Goal: Information Seeking & Learning: Learn about a topic

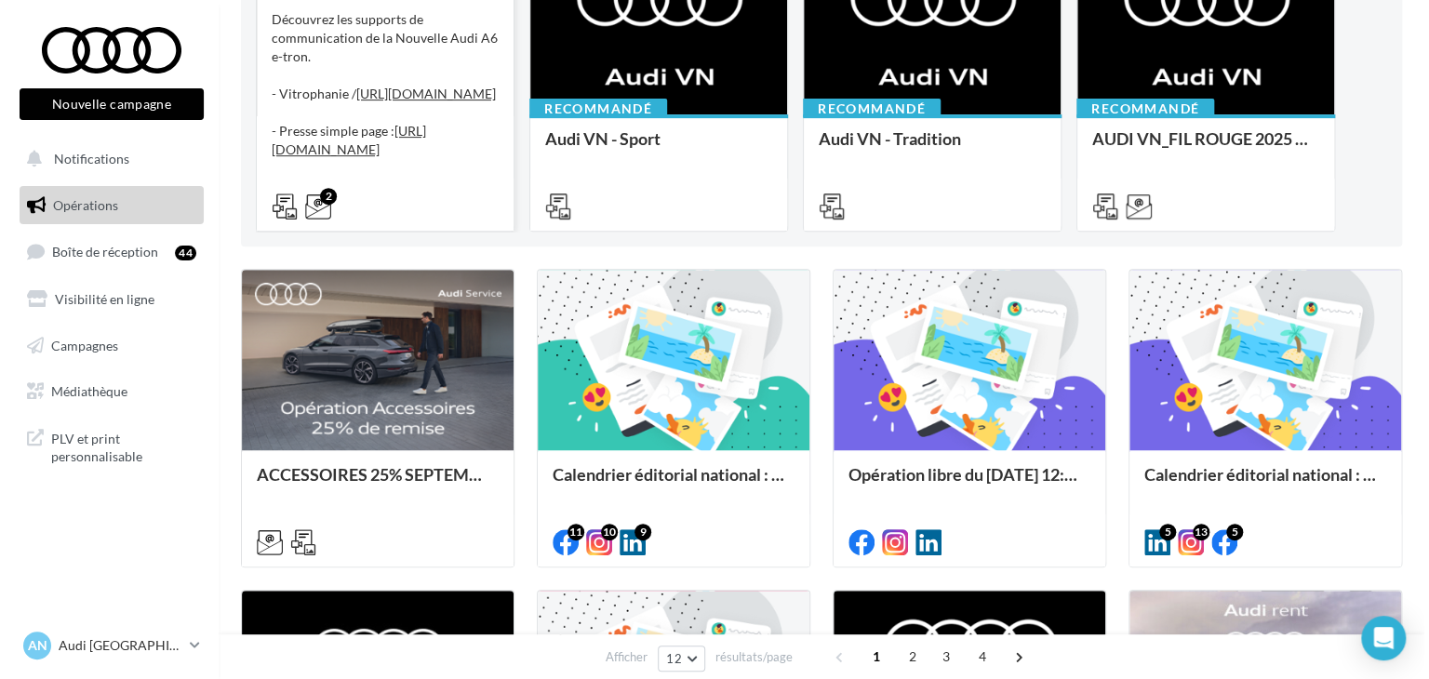
scroll to position [275, 0]
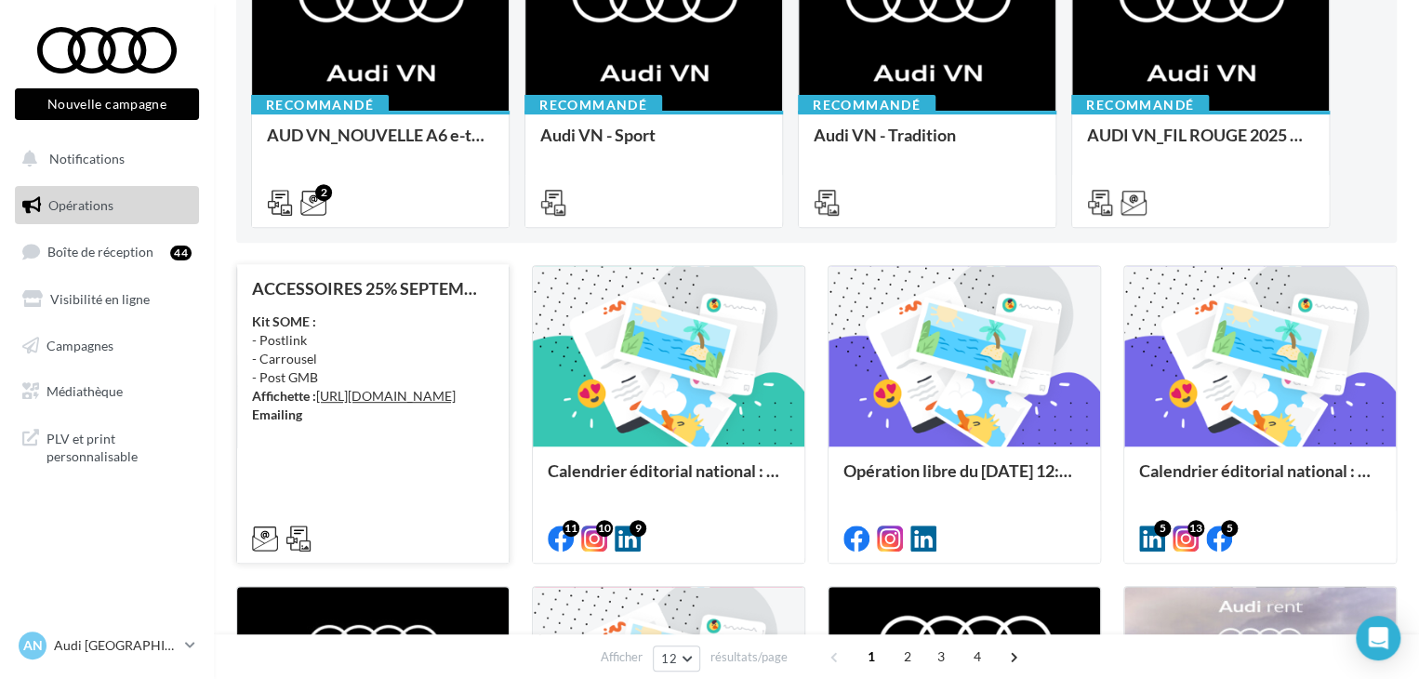
click at [379, 349] on div "Kit SOME : - Postlink - Carrousel - Post GMB Affichette : [URL][DOMAIN_NAME] Em…" at bounding box center [373, 369] width 242 height 112
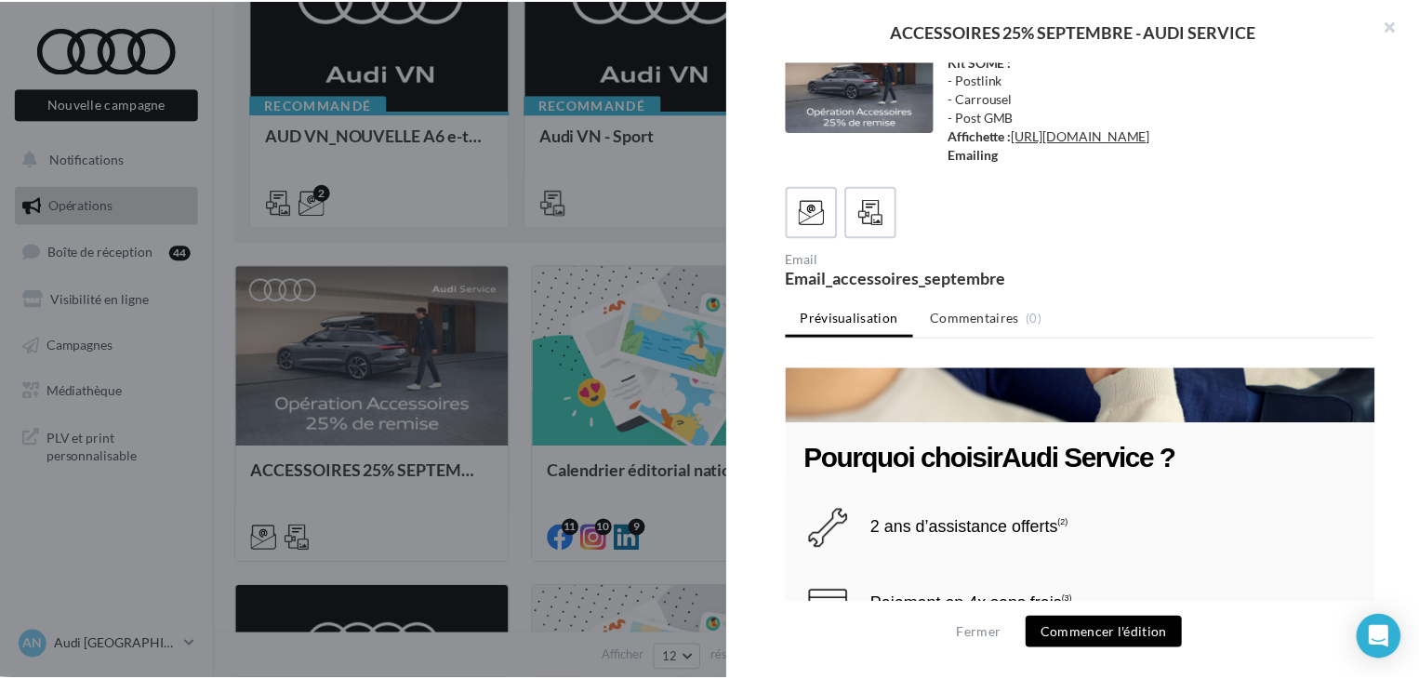
scroll to position [3853, 0]
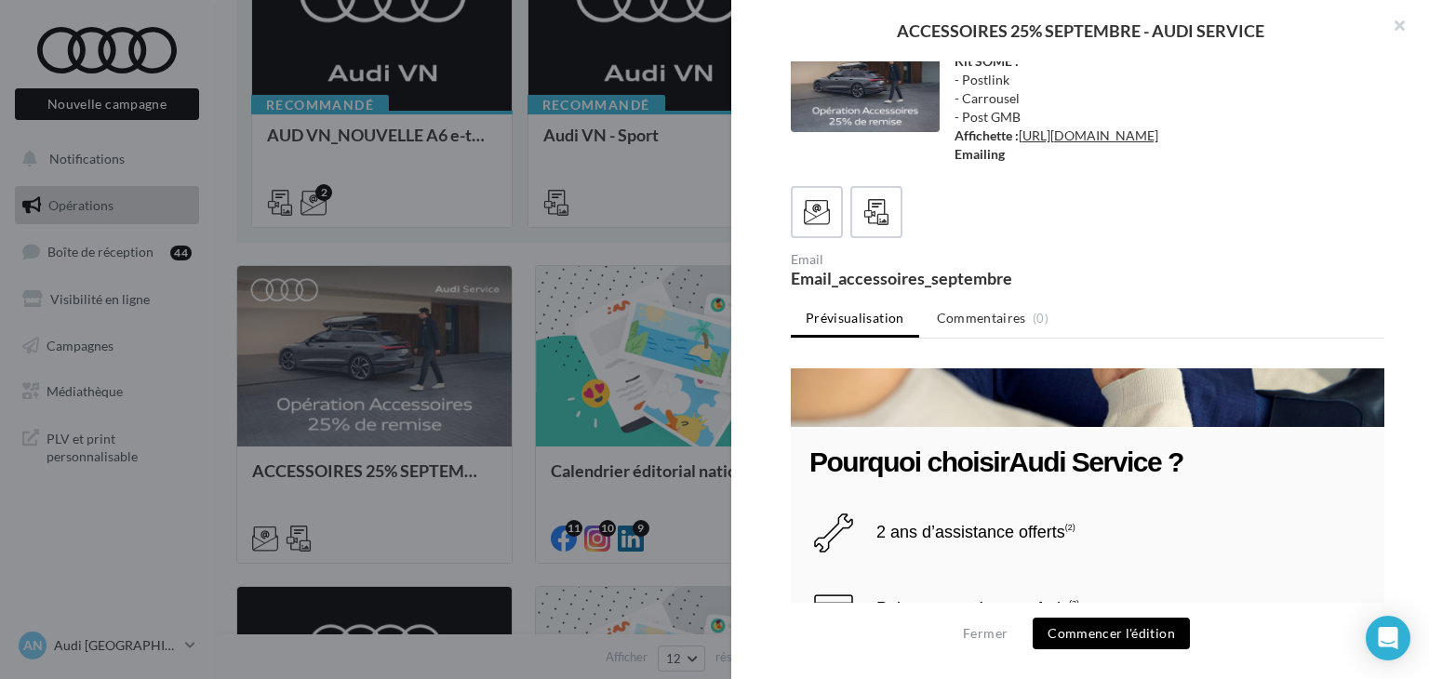
click at [506, 331] on div at bounding box center [714, 339] width 1429 height 679
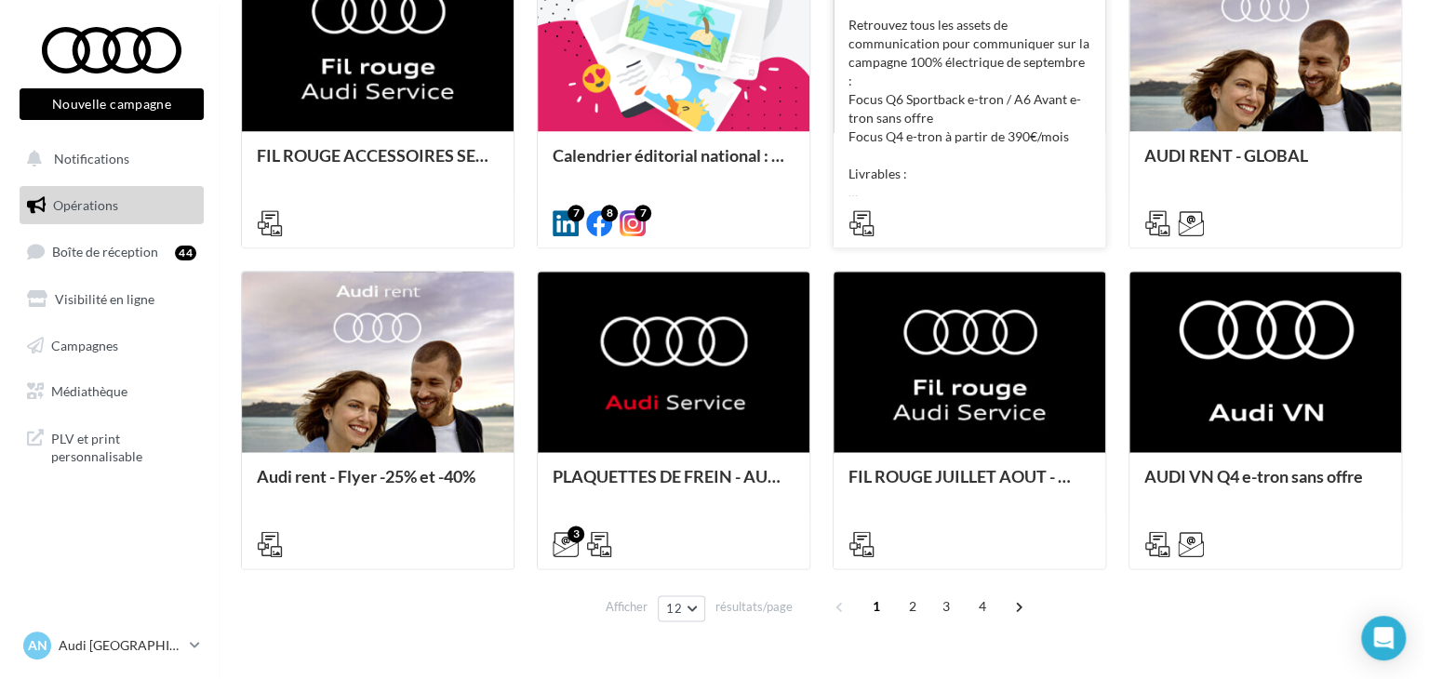
scroll to position [919, 0]
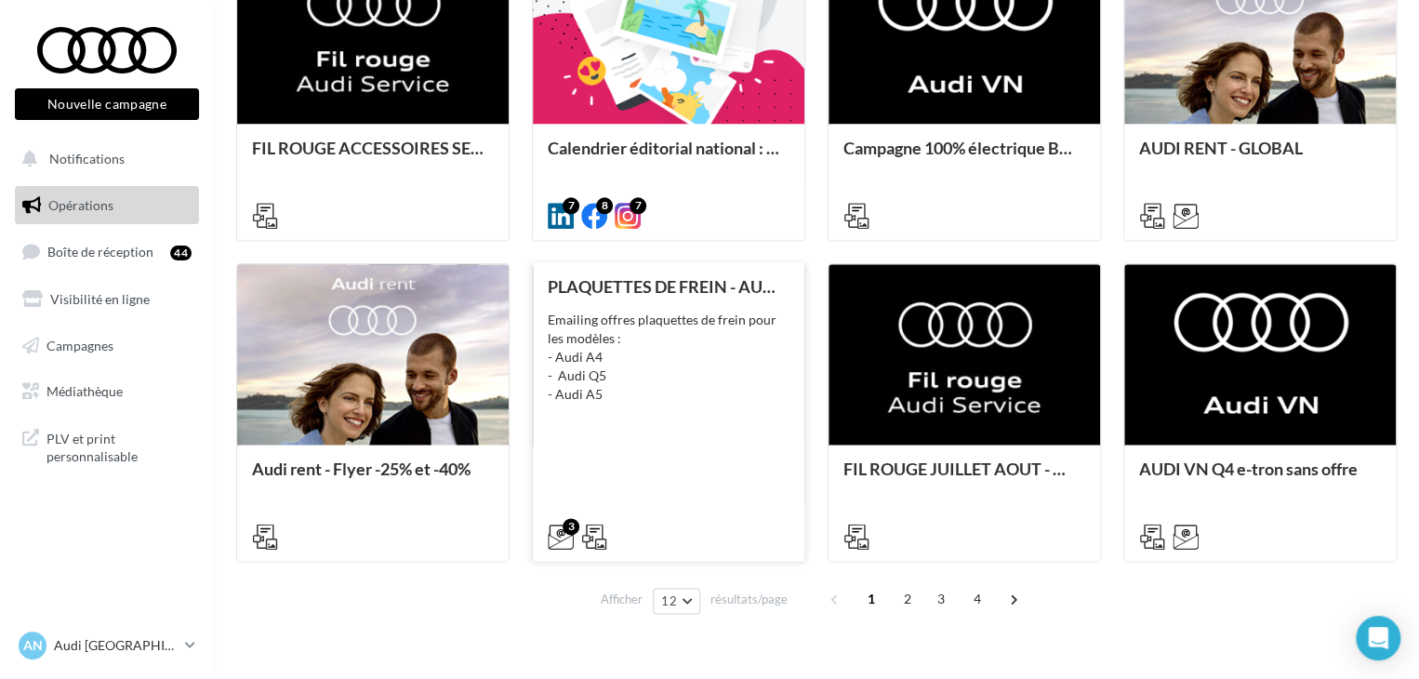
click at [710, 337] on div "Emailing offres plaquettes de frein pour les modèles : - Audi A4 - Audi Q5 - Au…" at bounding box center [669, 357] width 242 height 93
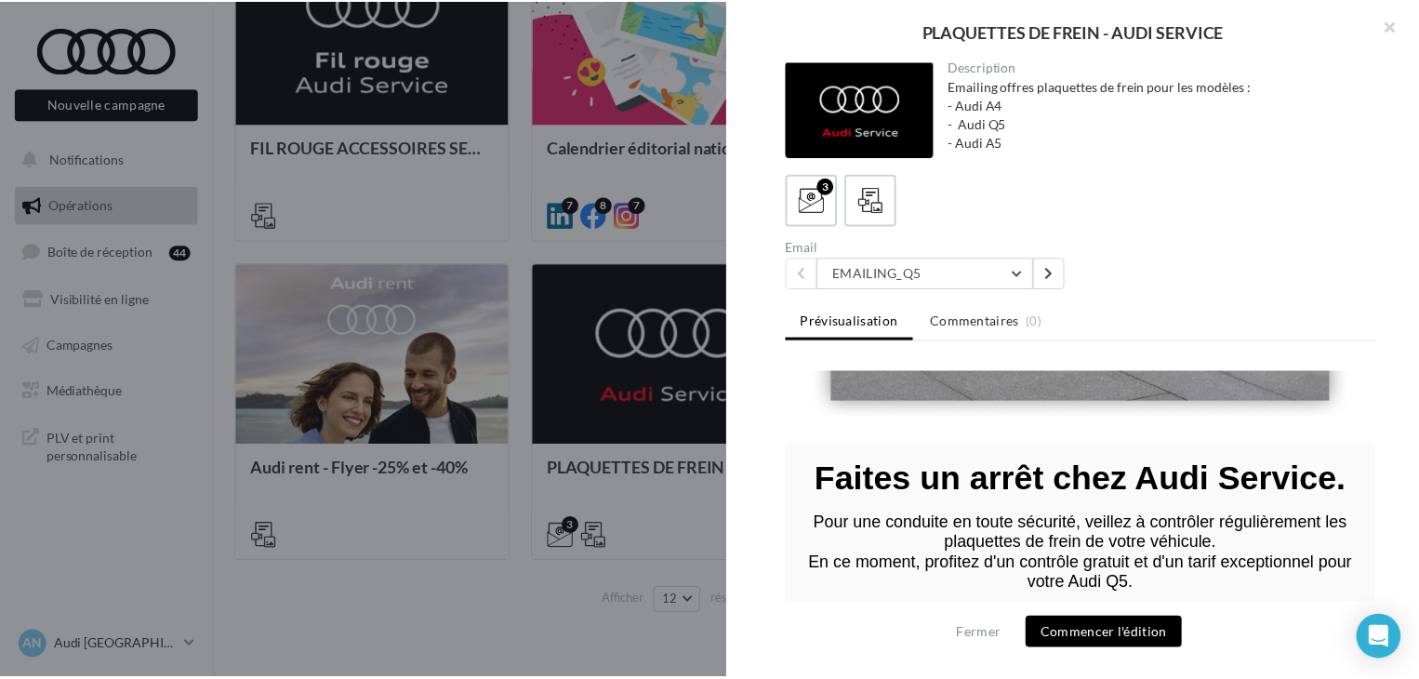
scroll to position [804, 0]
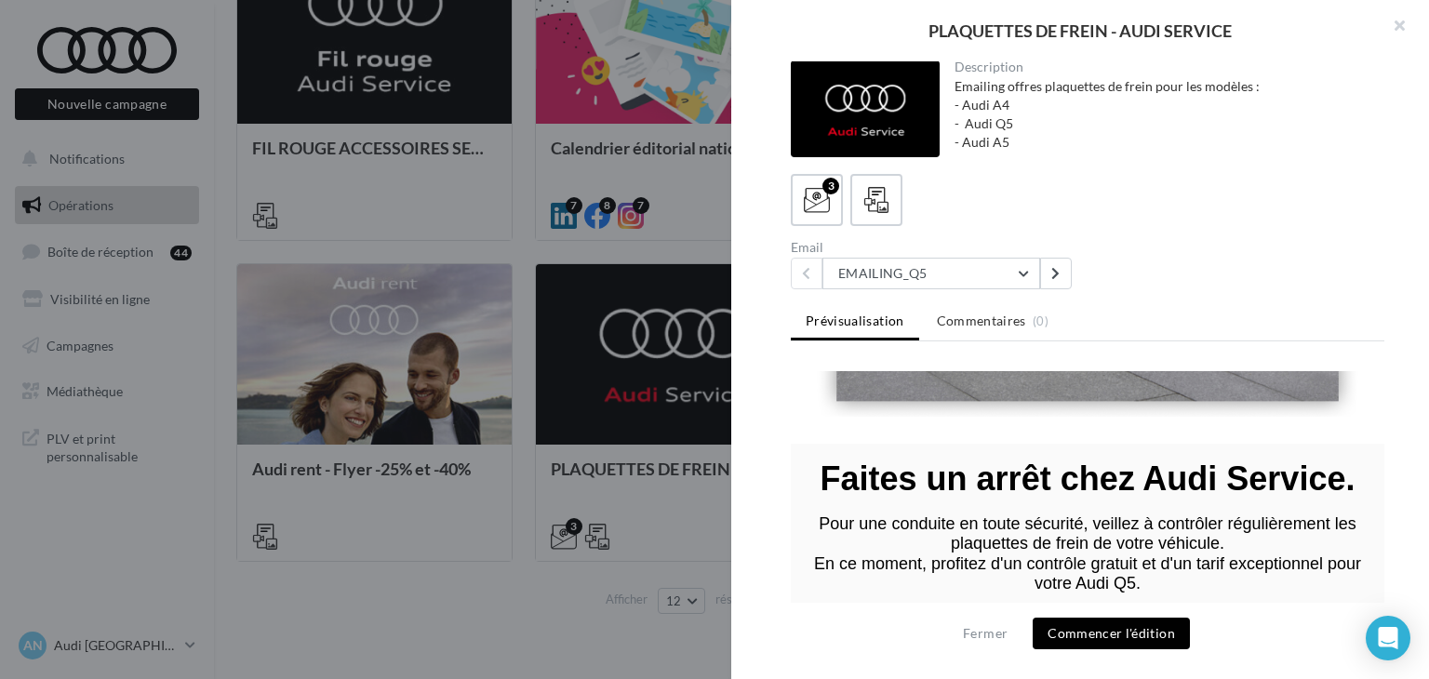
drag, startPoint x: 815, startPoint y: 446, endPoint x: 1339, endPoint y: 450, distance: 524.6
click at [1339, 460] on font "Faites un arrêt chez Audi Service." at bounding box center [1087, 479] width 535 height 38
click at [1033, 282] on button "EMAILING_Q5" at bounding box center [931, 274] width 218 height 32
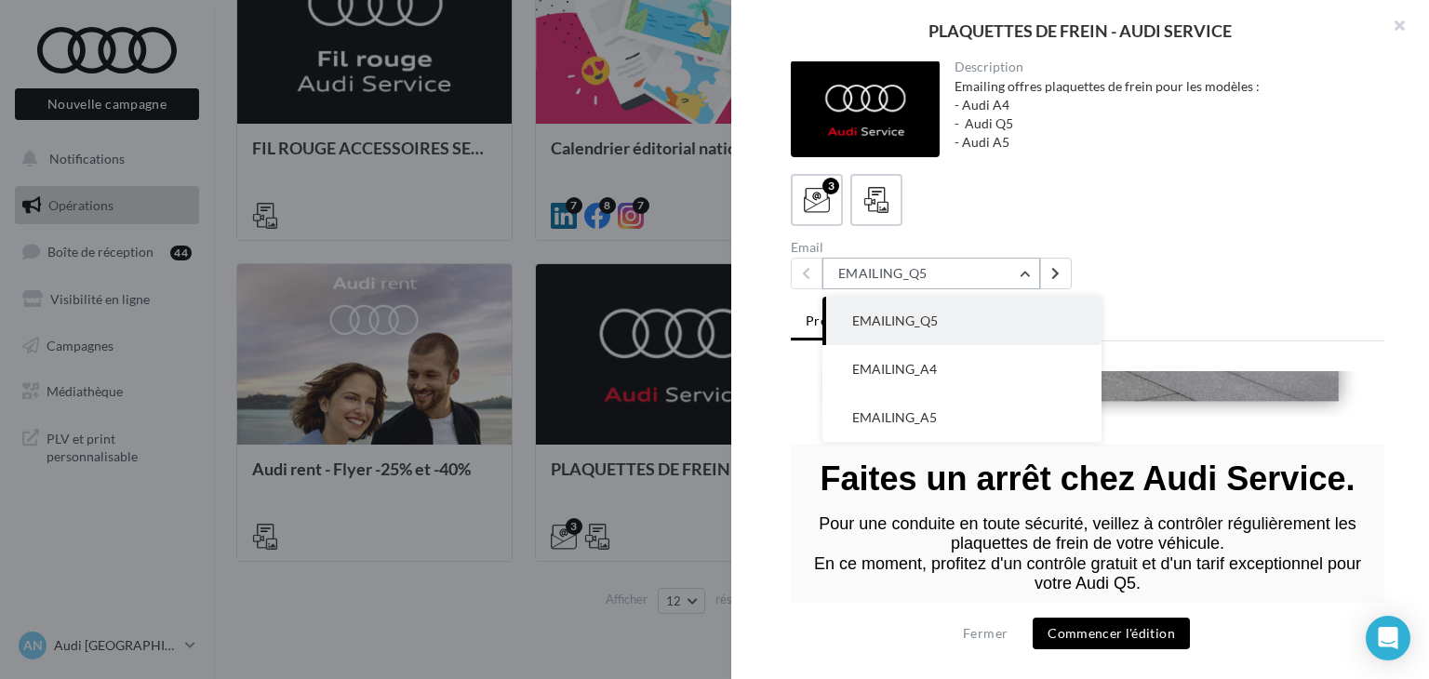
click at [1033, 282] on button "EMAILING_Q5" at bounding box center [931, 274] width 218 height 32
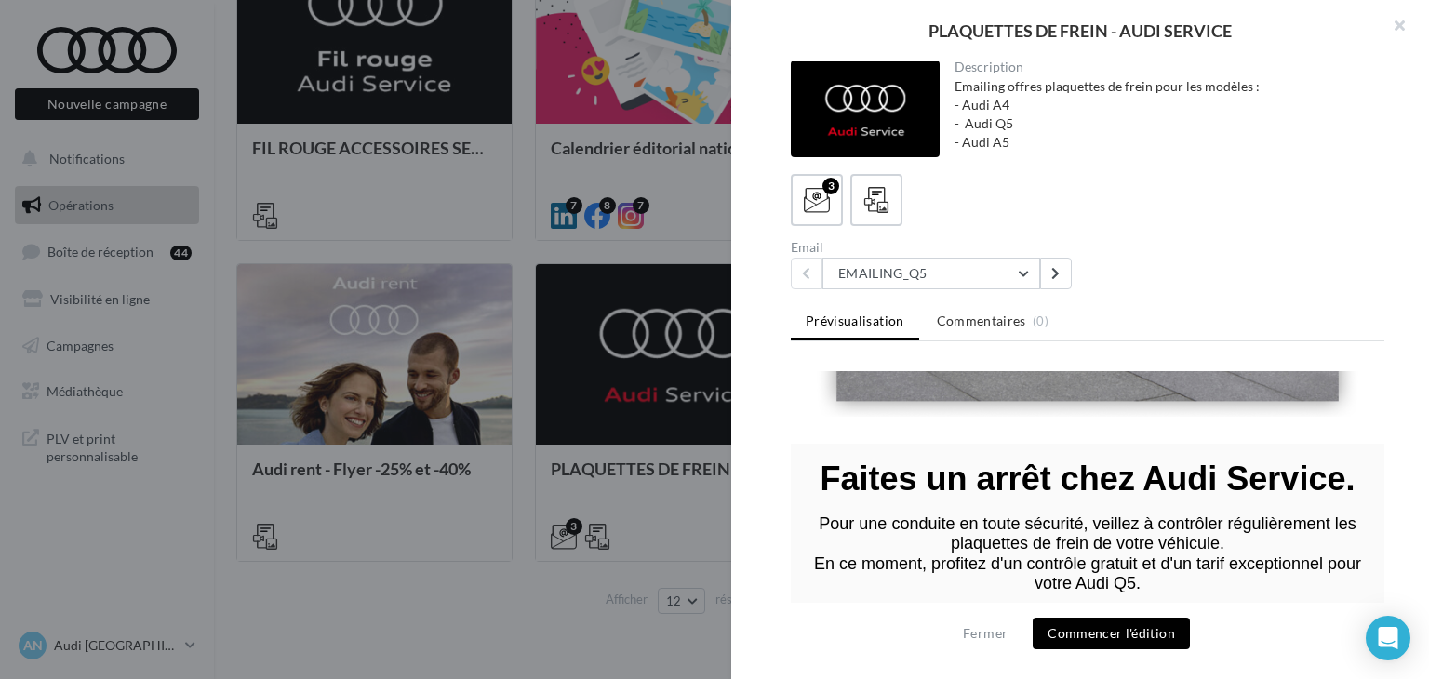
click at [513, 526] on div at bounding box center [714, 339] width 1429 height 679
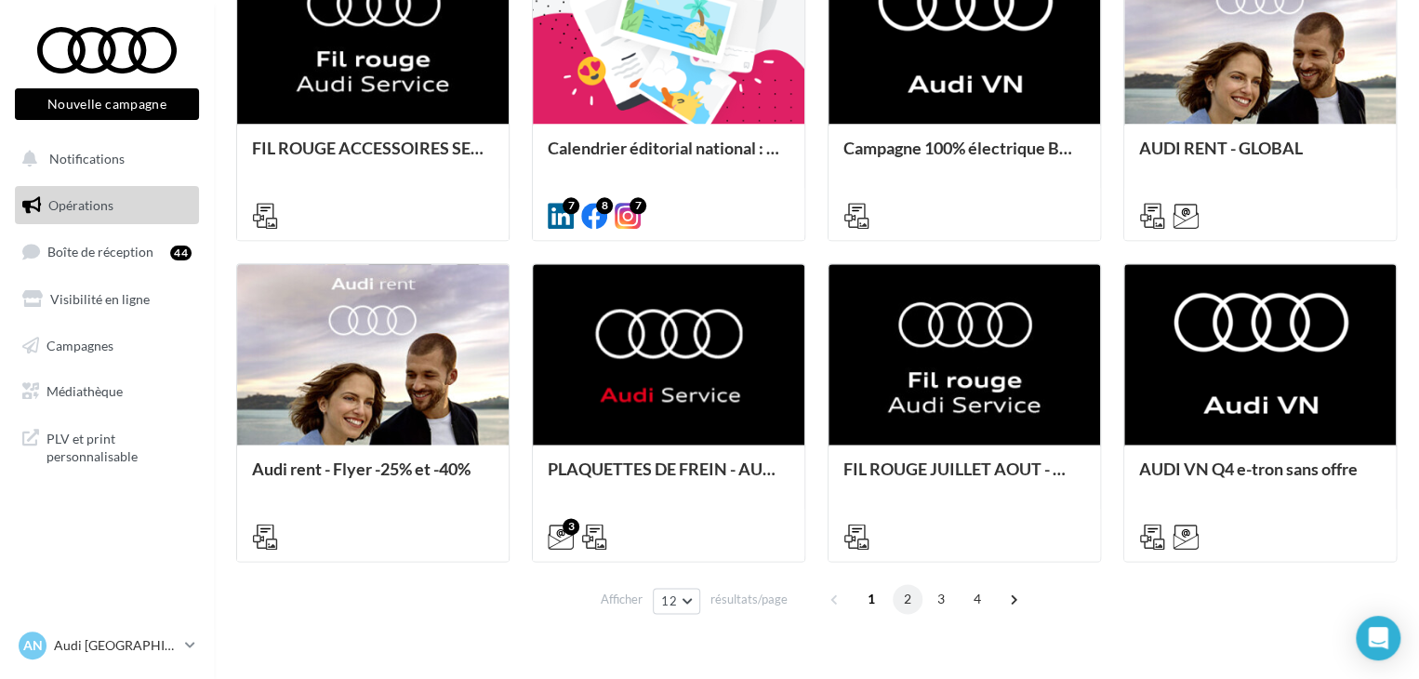
click at [907, 593] on span "2" at bounding box center [908, 599] width 30 height 30
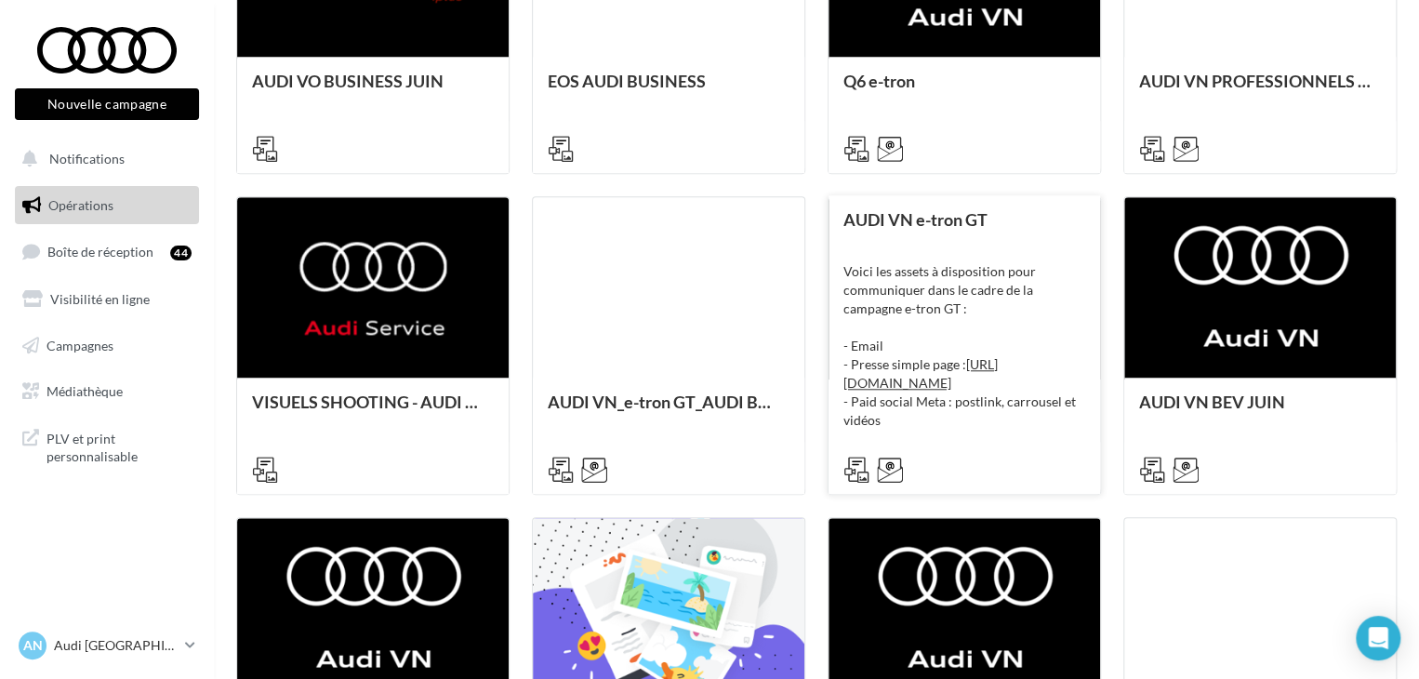
scroll to position [956, 0]
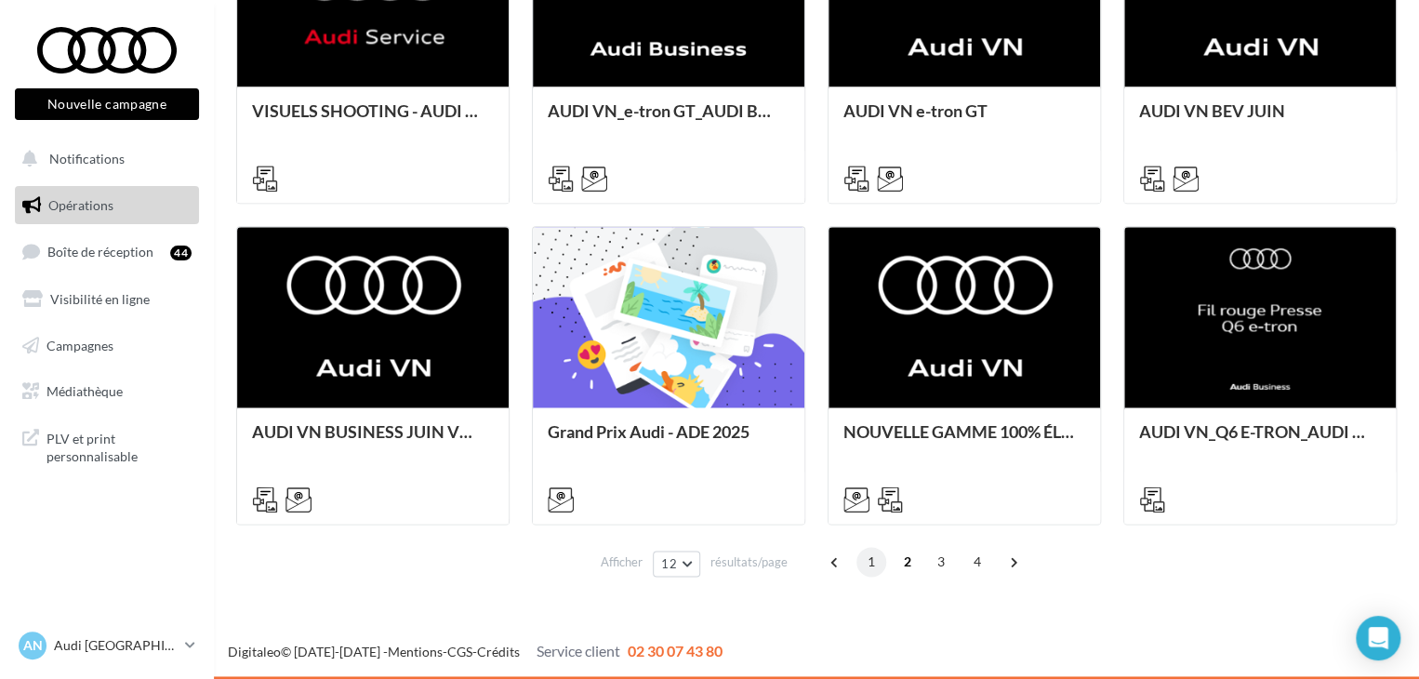
click at [875, 561] on span "1" at bounding box center [872, 562] width 30 height 30
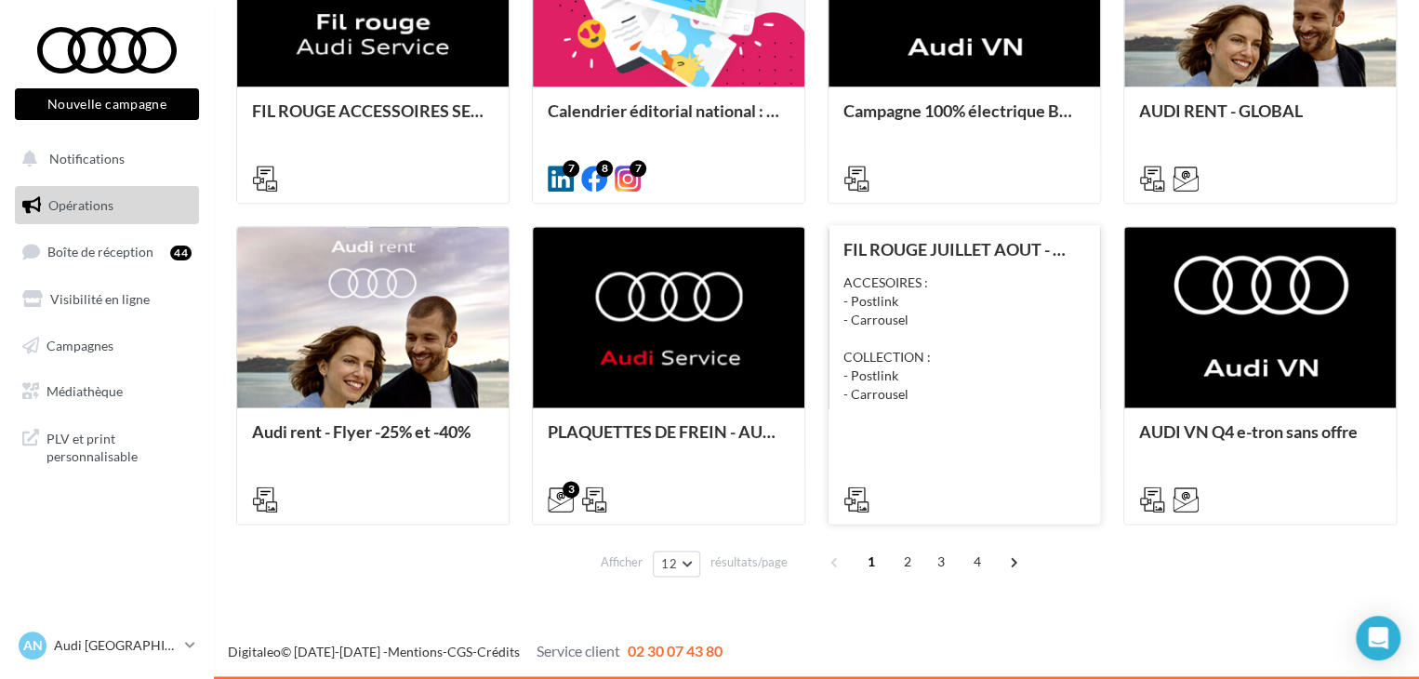
click at [1001, 296] on div "ACCESOIRES : - Postlink - Carrousel COLLECTION : - Postlink - Carrousel" at bounding box center [965, 338] width 242 height 130
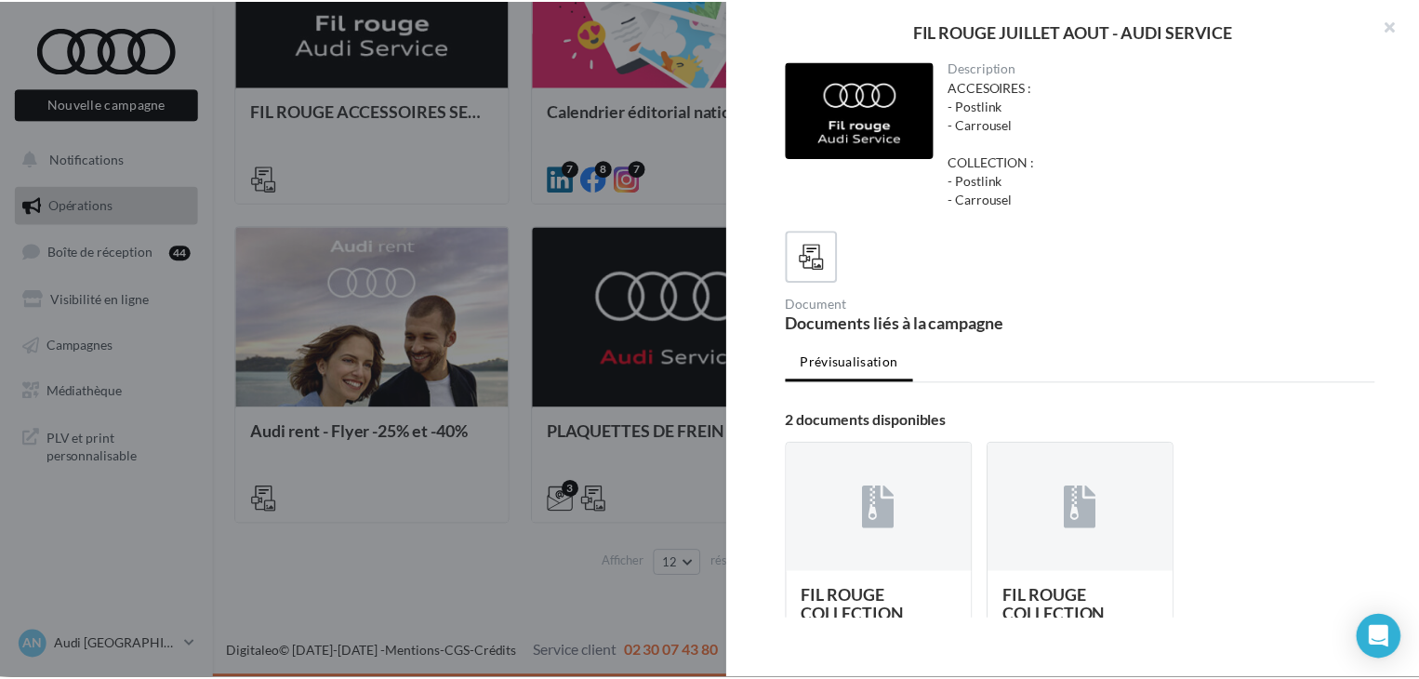
scroll to position [163, 0]
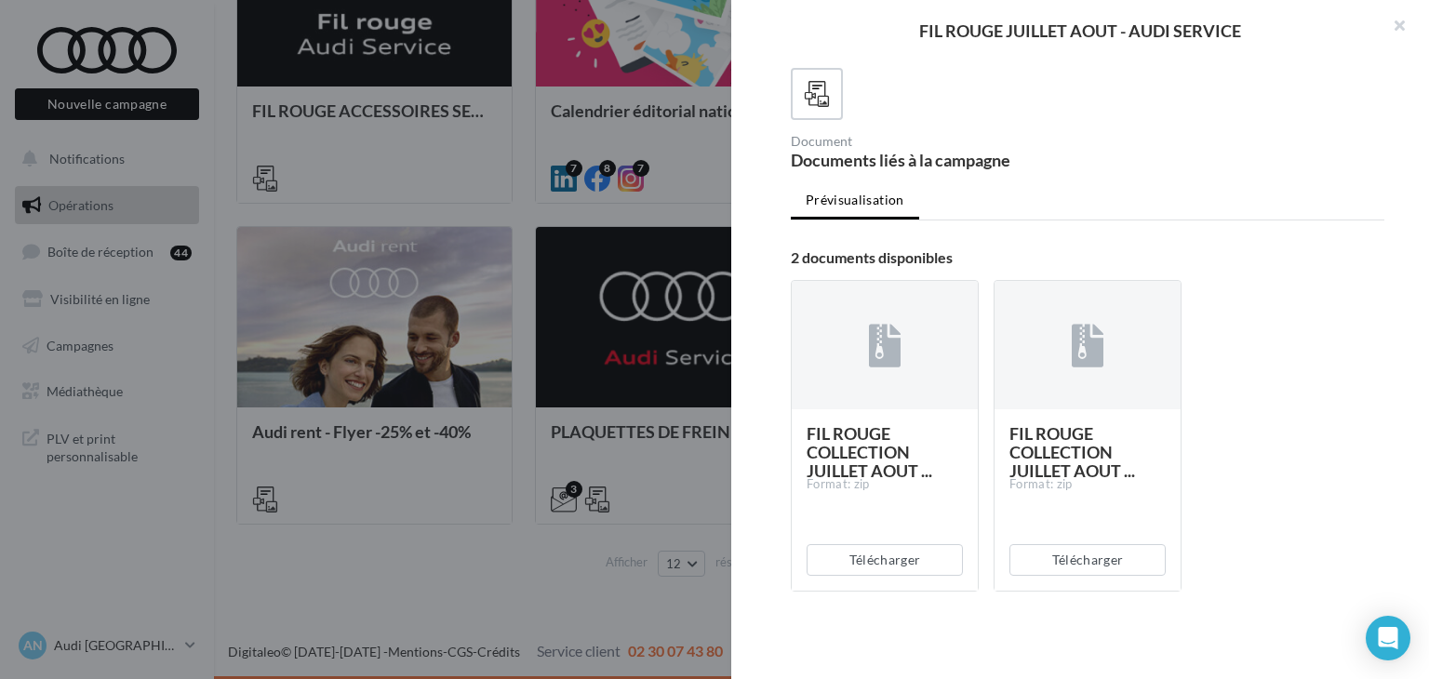
click at [593, 462] on div at bounding box center [714, 339] width 1429 height 679
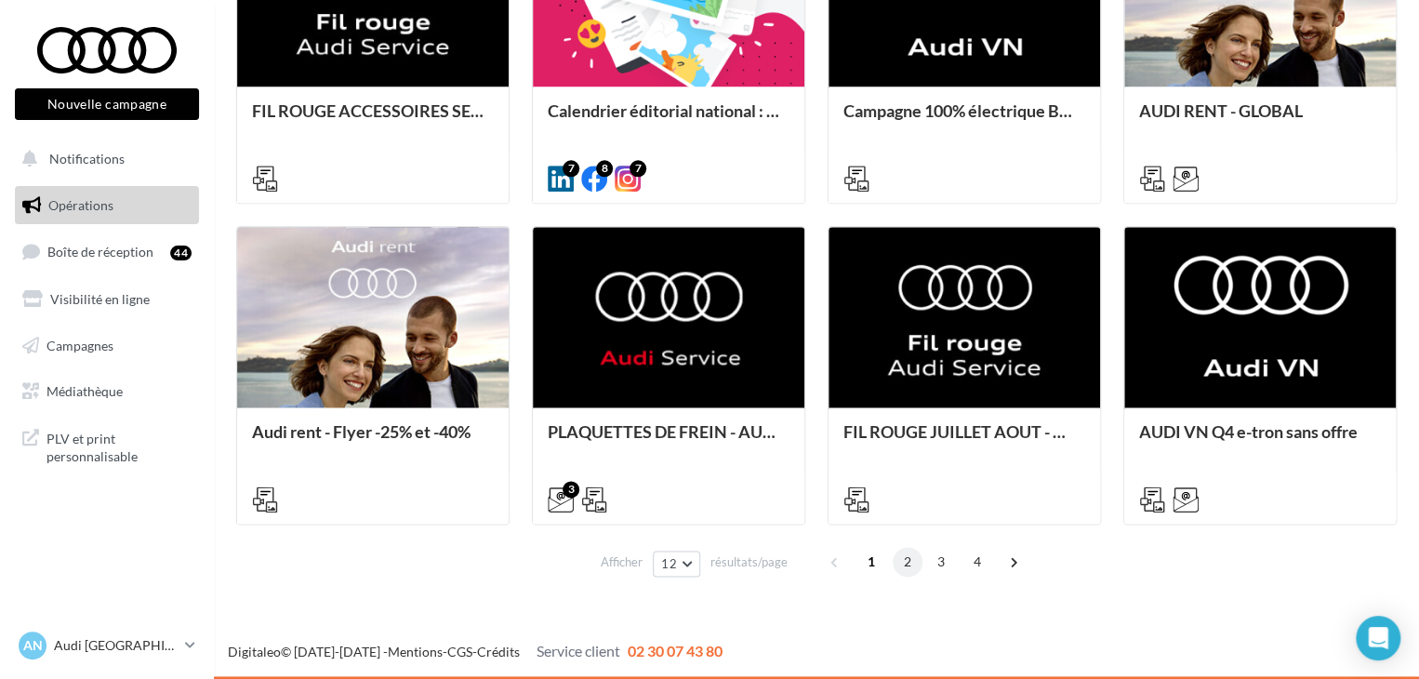
click at [904, 560] on span "2" at bounding box center [908, 562] width 30 height 30
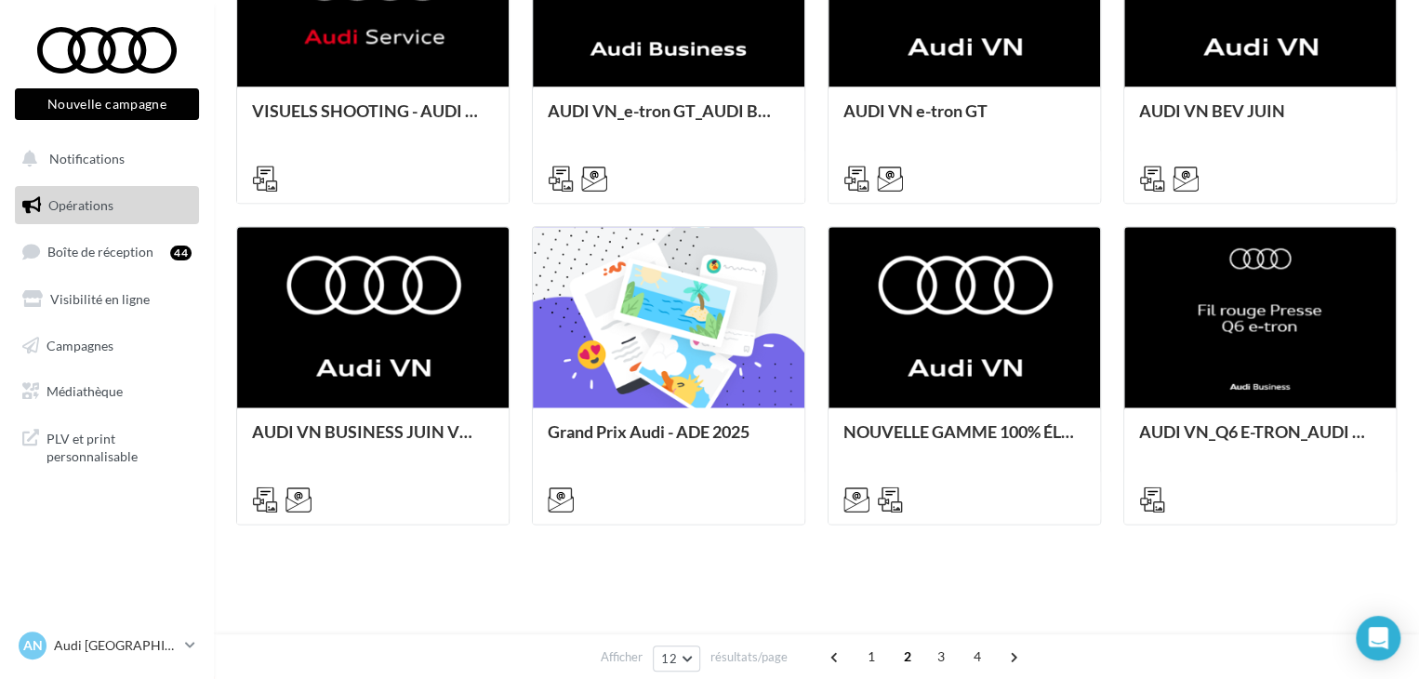
scroll to position [465, 0]
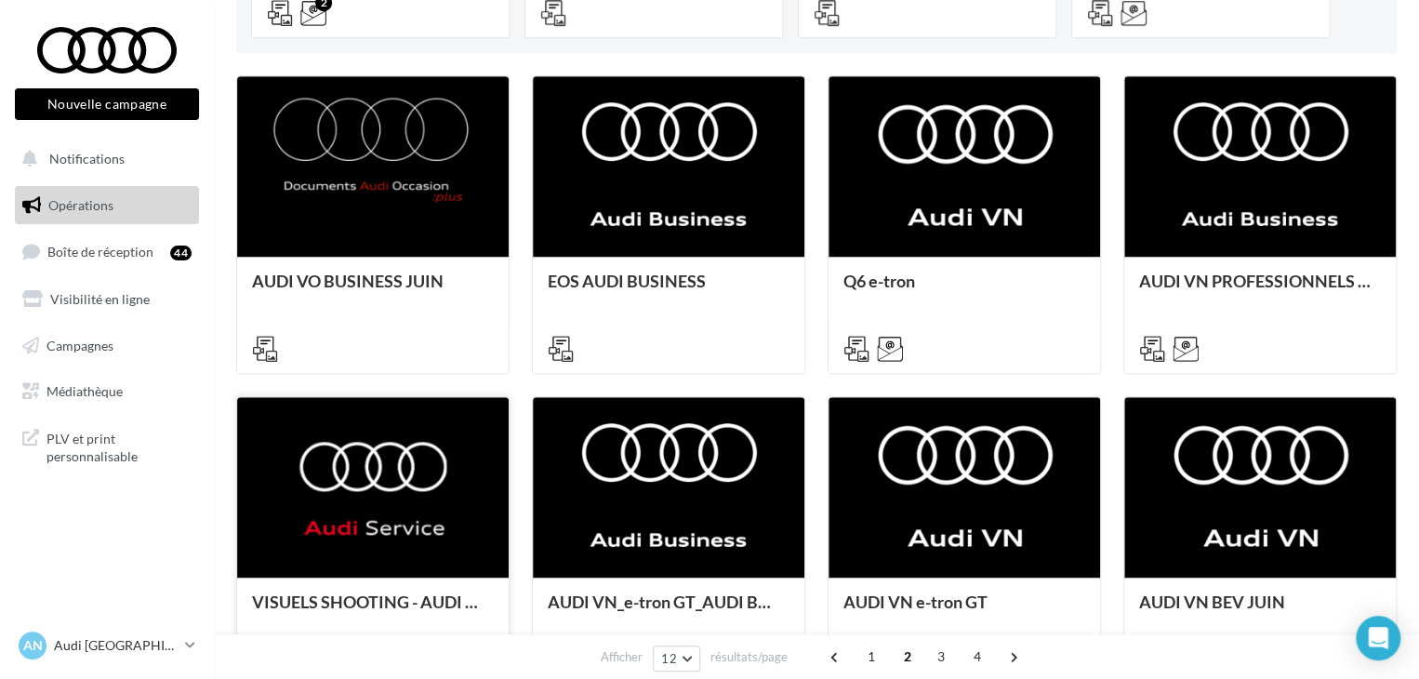
click at [446, 490] on div at bounding box center [373, 488] width 272 height 182
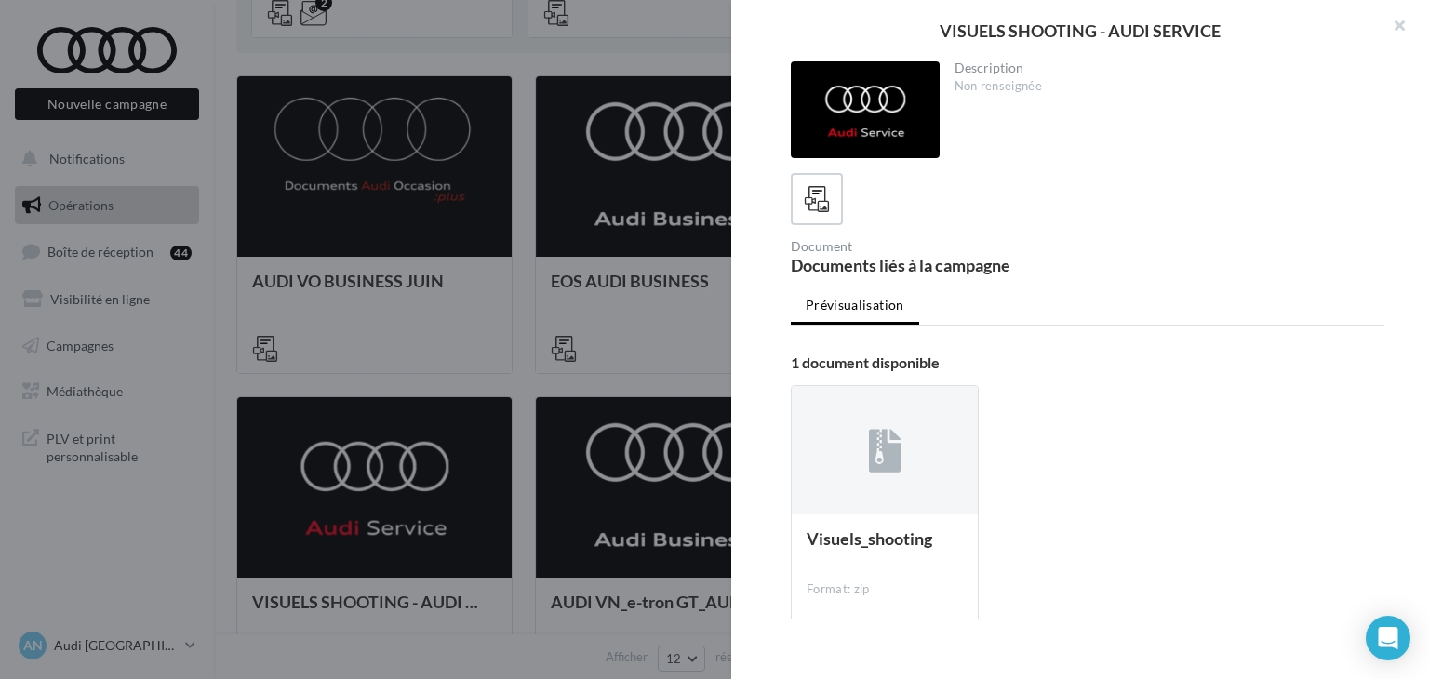
click at [558, 342] on div at bounding box center [714, 339] width 1429 height 679
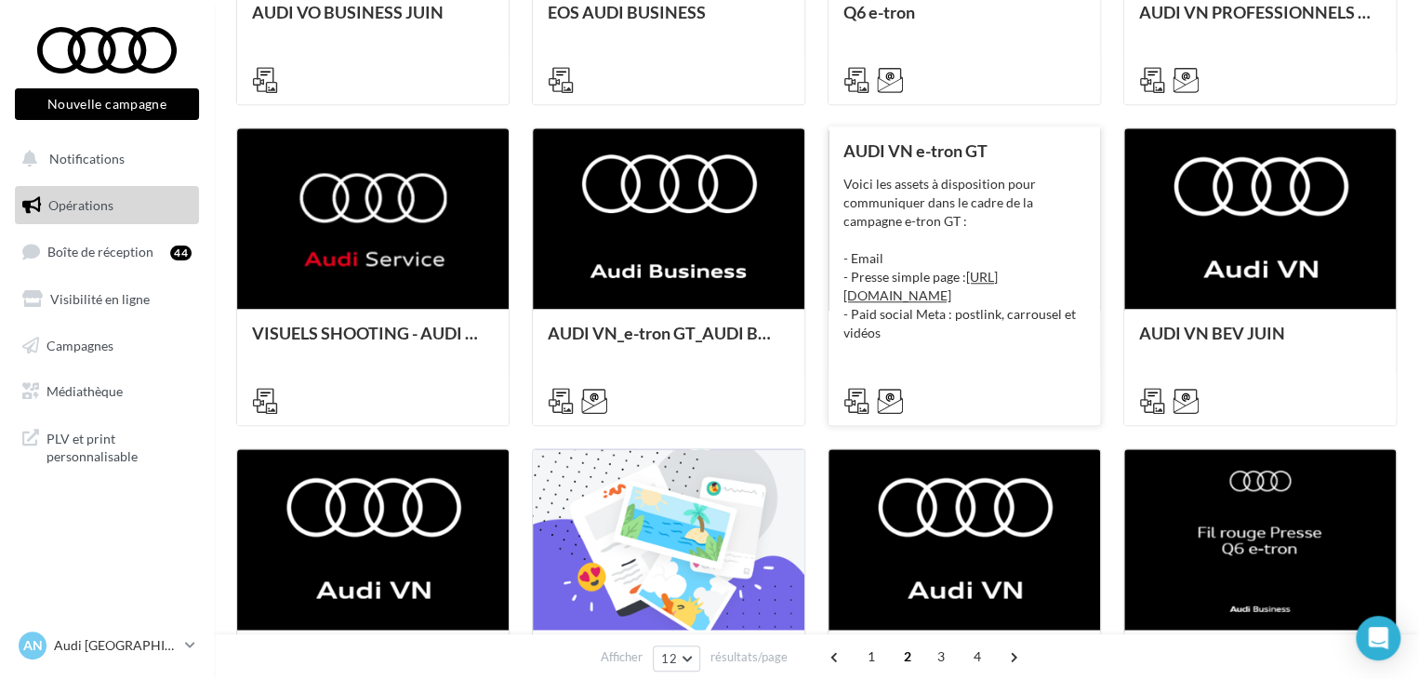
scroll to position [952, 0]
